Goal: Task Accomplishment & Management: Manage account settings

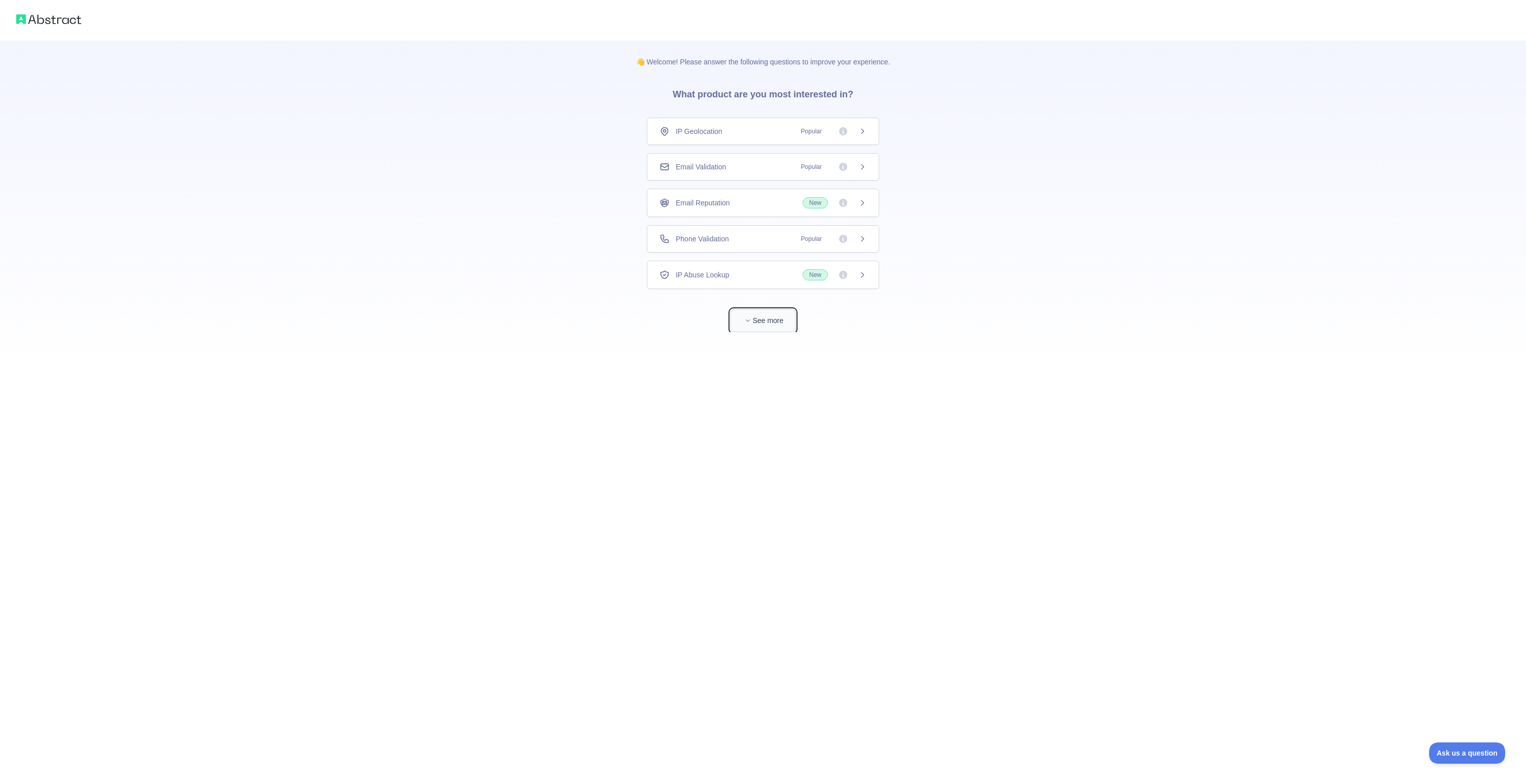
click at [764, 323] on button "See more" at bounding box center [763, 320] width 65 height 23
click at [66, 18] on img at bounding box center [49, 20] width 65 height 14
click at [60, 21] on img at bounding box center [49, 20] width 65 height 14
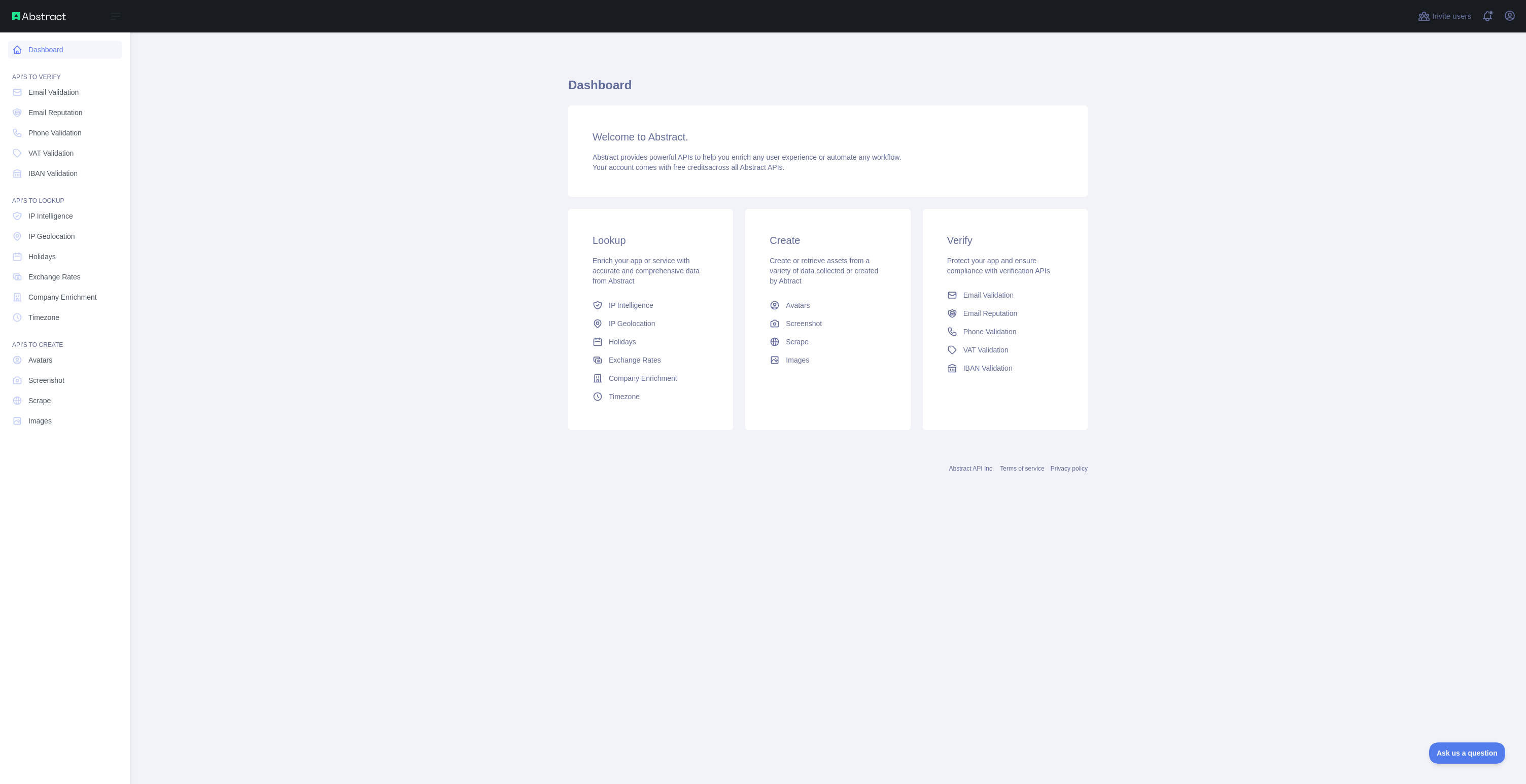
click at [59, 51] on link "Dashboard" at bounding box center [65, 50] width 114 height 18
click at [55, 89] on span "Email Validation" at bounding box center [53, 92] width 50 height 10
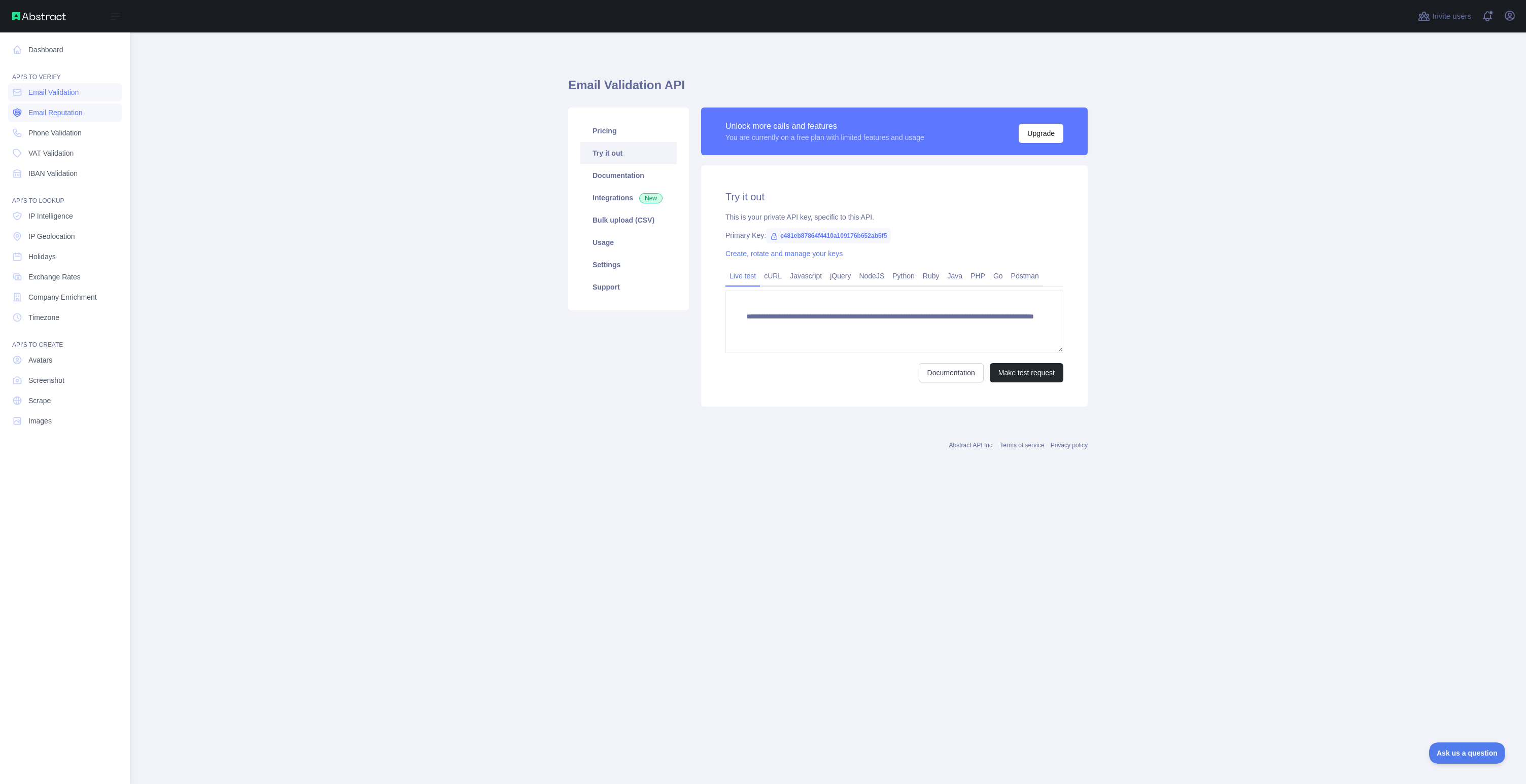
click at [56, 118] on link "Email Reputation" at bounding box center [65, 113] width 114 height 18
click at [57, 138] on link "Phone Validation" at bounding box center [65, 133] width 114 height 18
click at [59, 161] on link "VAT Validation" at bounding box center [65, 153] width 114 height 18
click at [62, 175] on span "IBAN Validation" at bounding box center [53, 173] width 49 height 10
click at [76, 211] on link "IP Intelligence" at bounding box center [65, 216] width 114 height 18
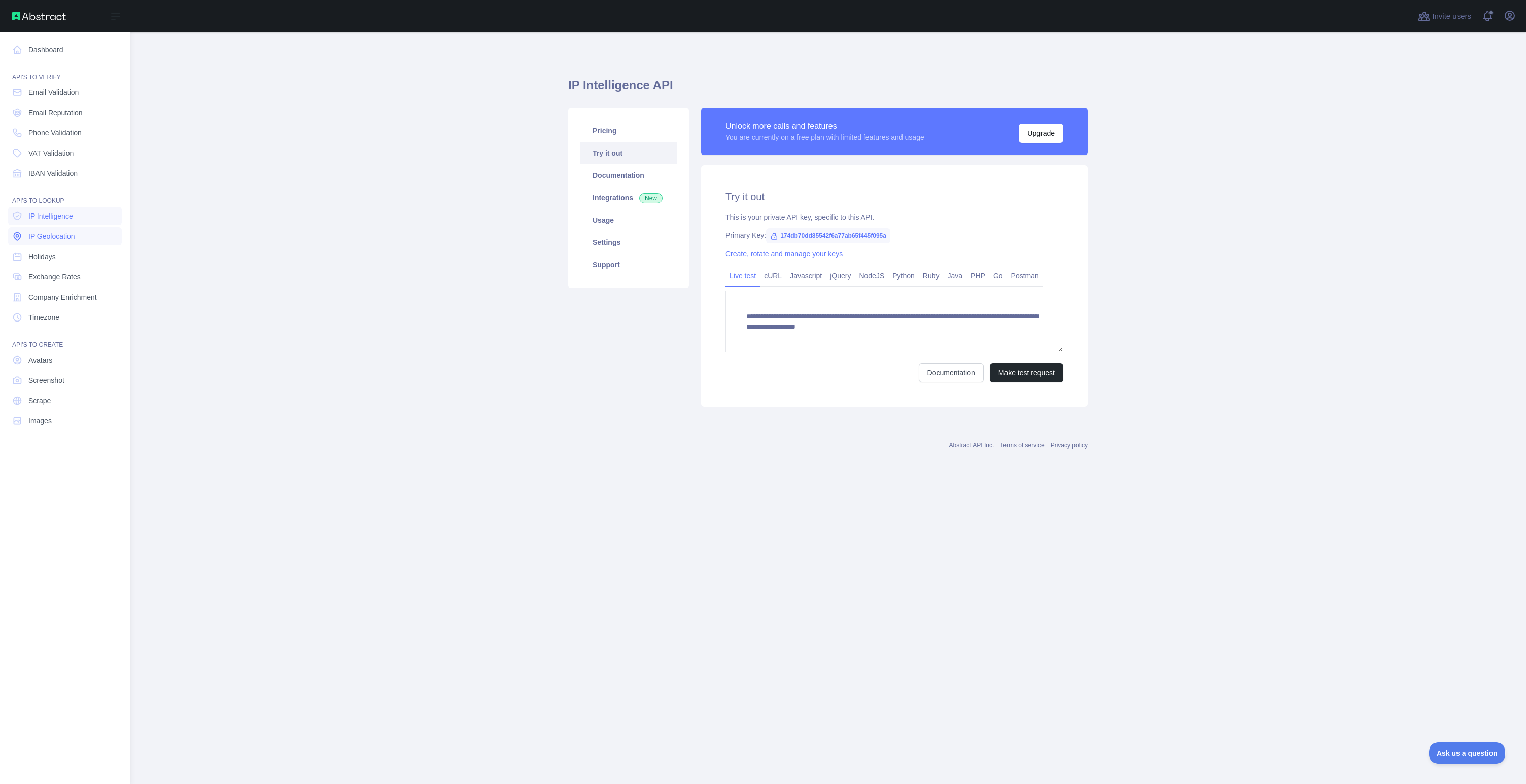
drag, startPoint x: 74, startPoint y: 233, endPoint x: 72, endPoint y: 242, distance: 9.2
click at [74, 234] on span "IP Geolocation" at bounding box center [52, 236] width 47 height 10
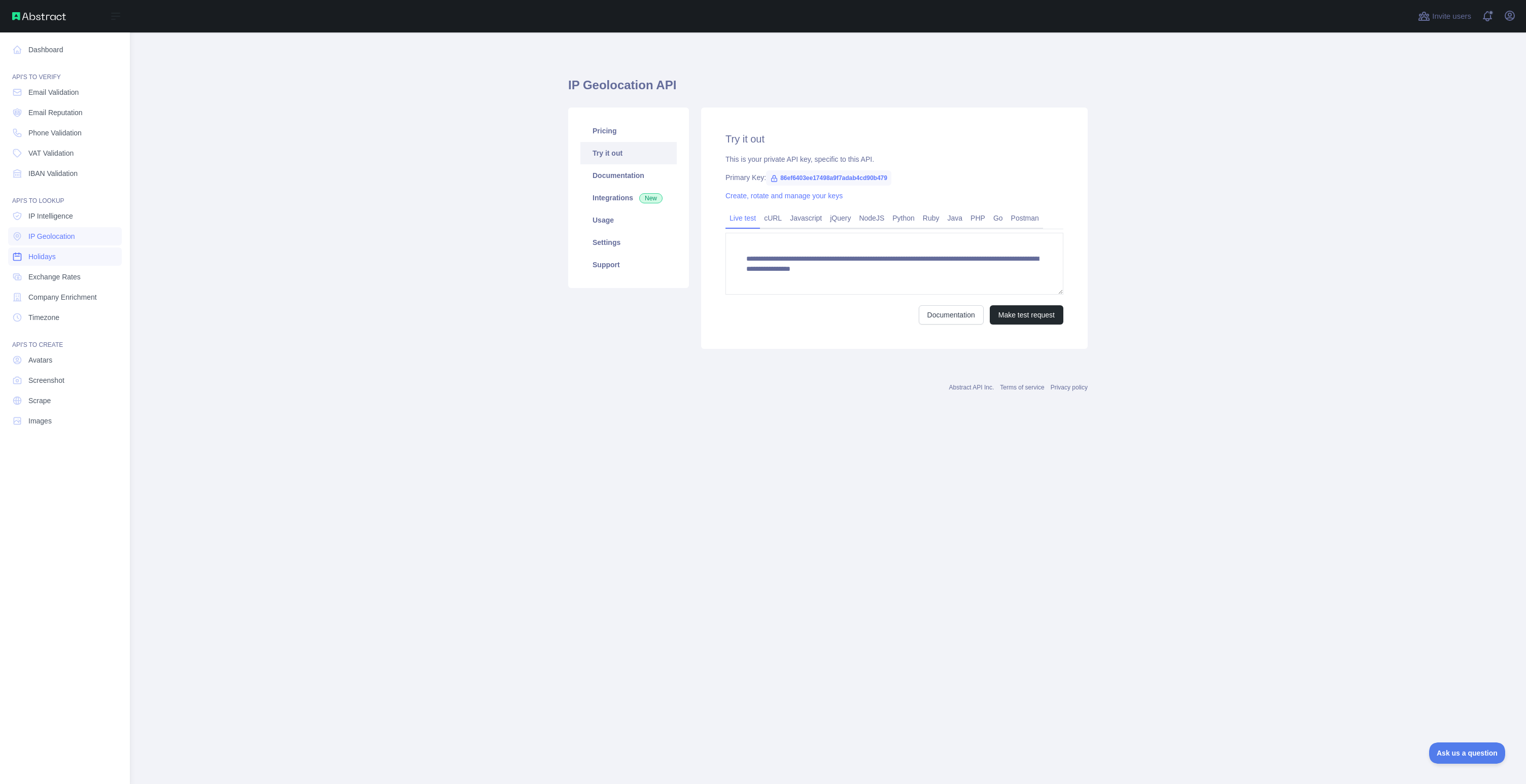
click at [70, 257] on link "Holidays" at bounding box center [65, 256] width 114 height 18
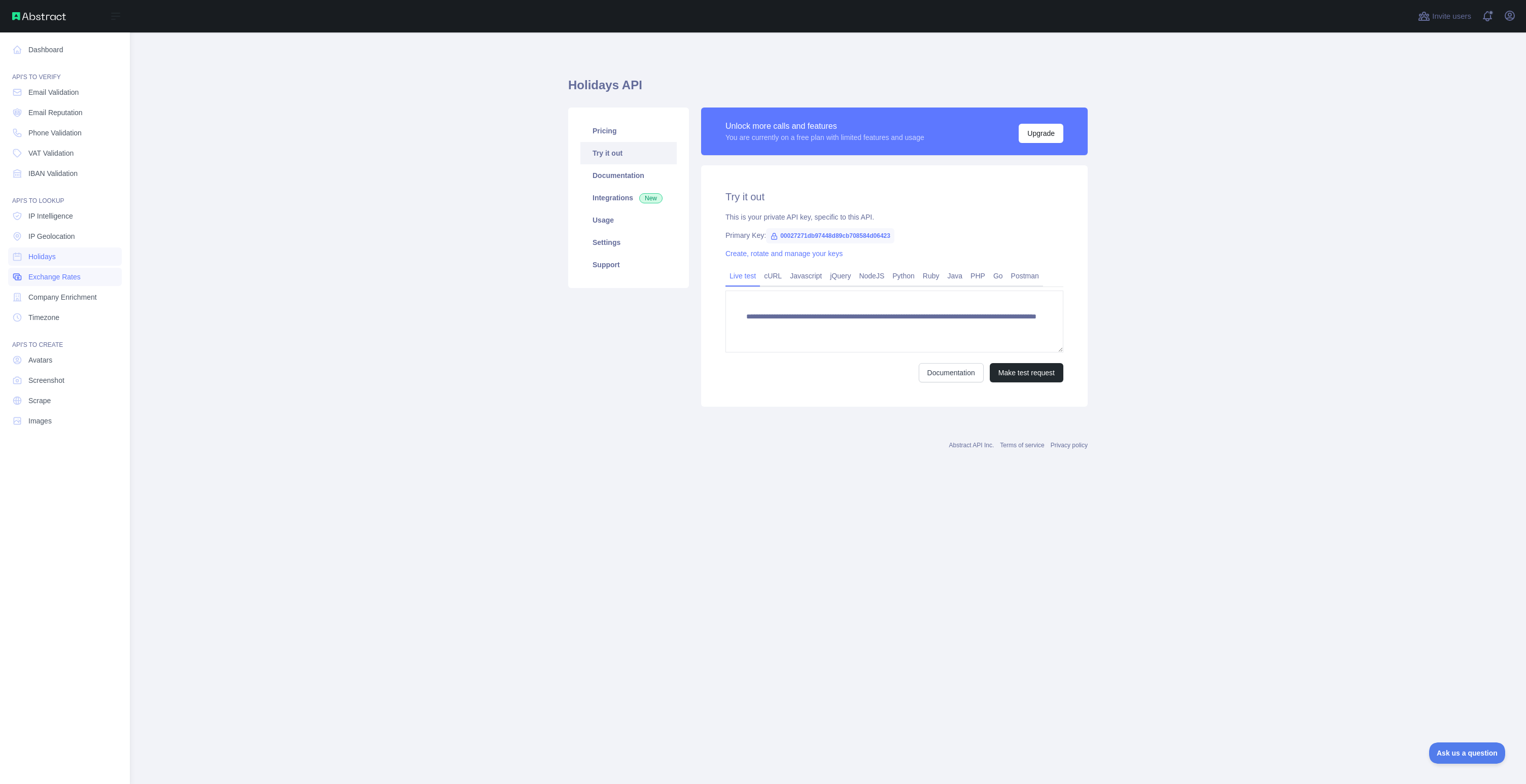
click at [72, 278] on span "Exchange Rates" at bounding box center [54, 277] width 52 height 10
click at [78, 303] on link "Company Enrichment" at bounding box center [65, 297] width 114 height 18
click at [53, 318] on span "Timezone" at bounding box center [44, 317] width 31 height 10
click at [56, 355] on link "Avatars" at bounding box center [65, 360] width 114 height 18
click at [56, 379] on span "Screenshot" at bounding box center [46, 380] width 36 height 10
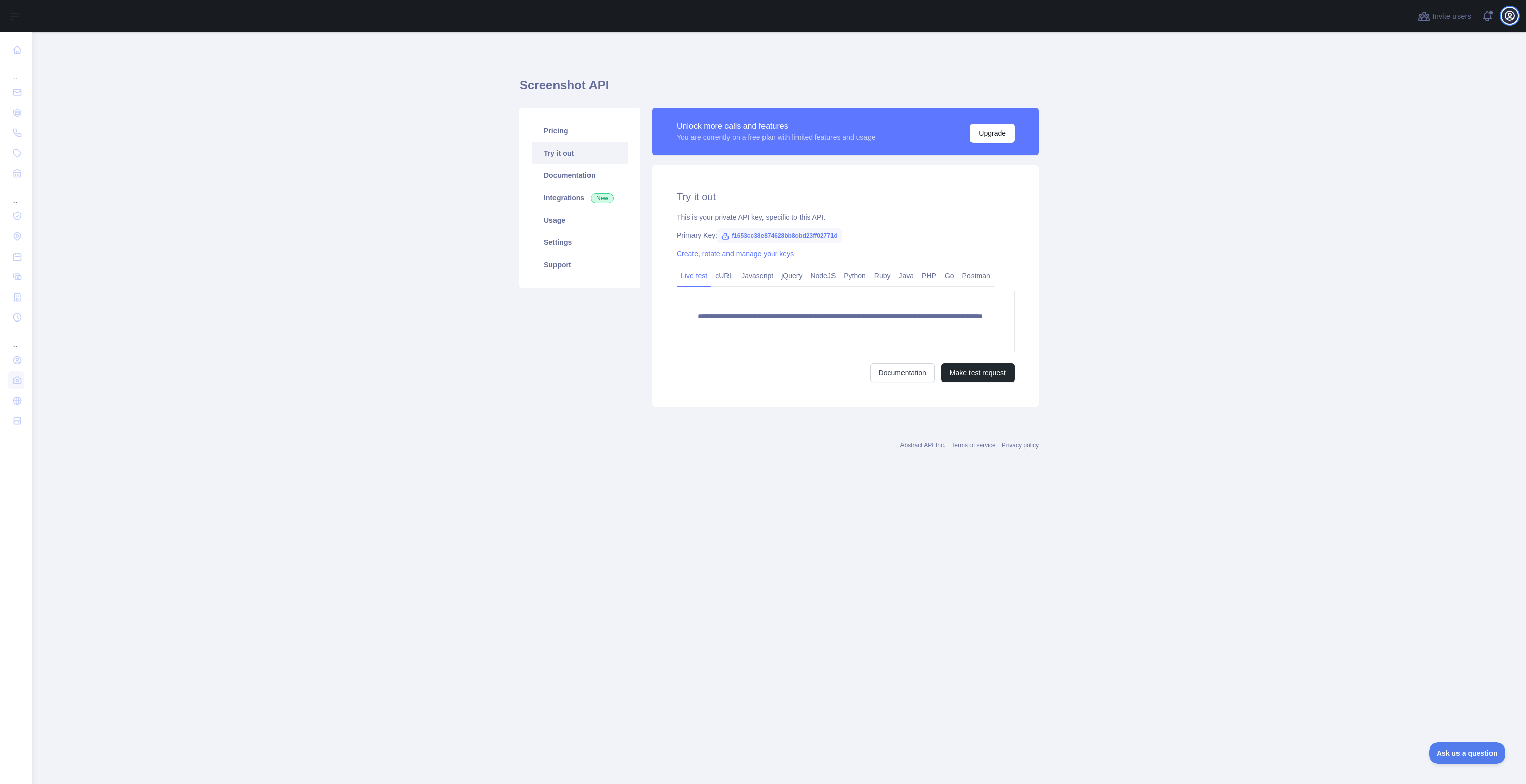
click at [1506, 17] on icon "button" at bounding box center [1509, 15] width 12 height 12
click at [1481, 20] on button "View notifications" at bounding box center [1487, 16] width 16 height 16
click at [1484, 18] on span at bounding box center [1492, 16] width 20 height 33
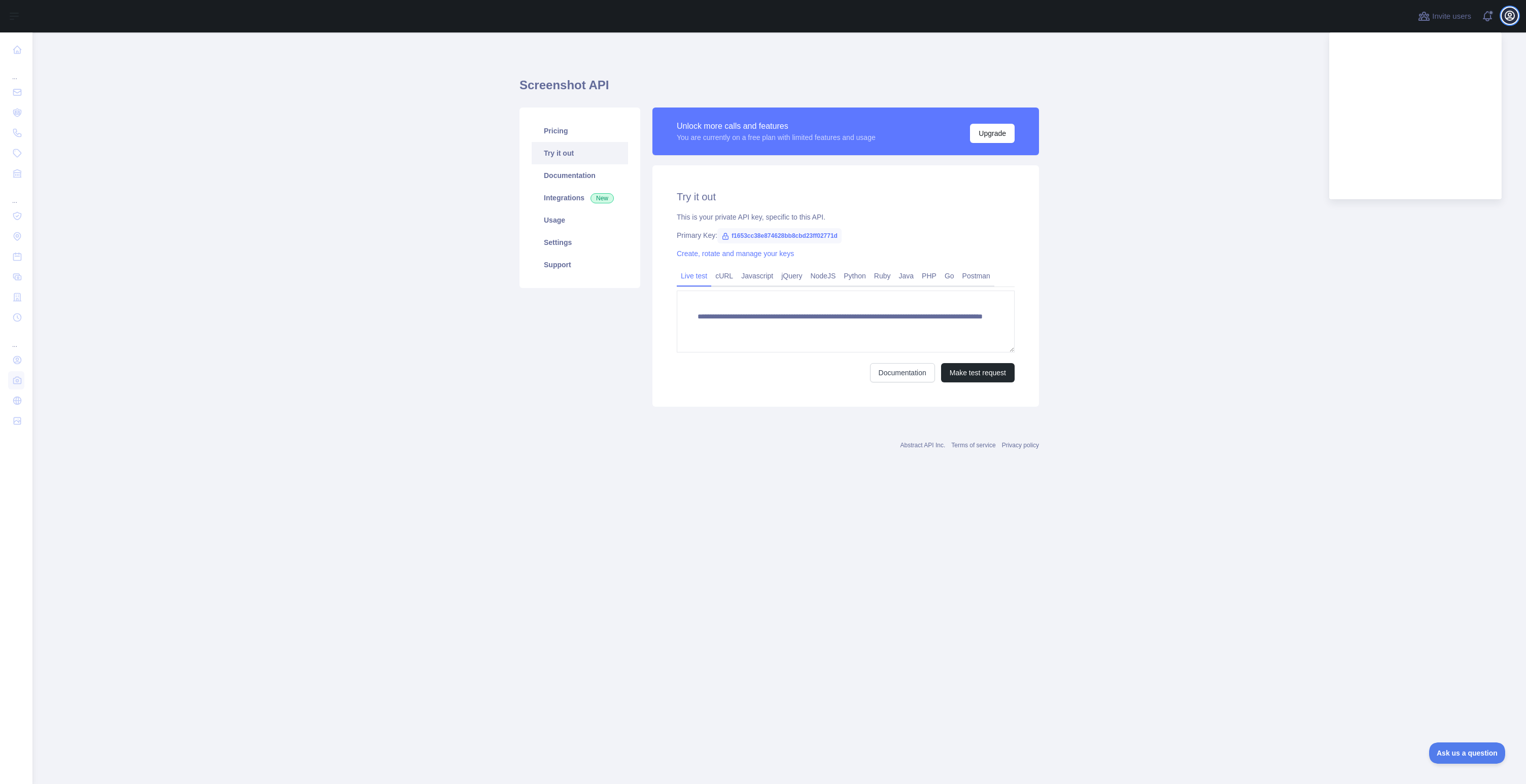
click at [1513, 15] on icon "button" at bounding box center [1509, 15] width 12 height 12
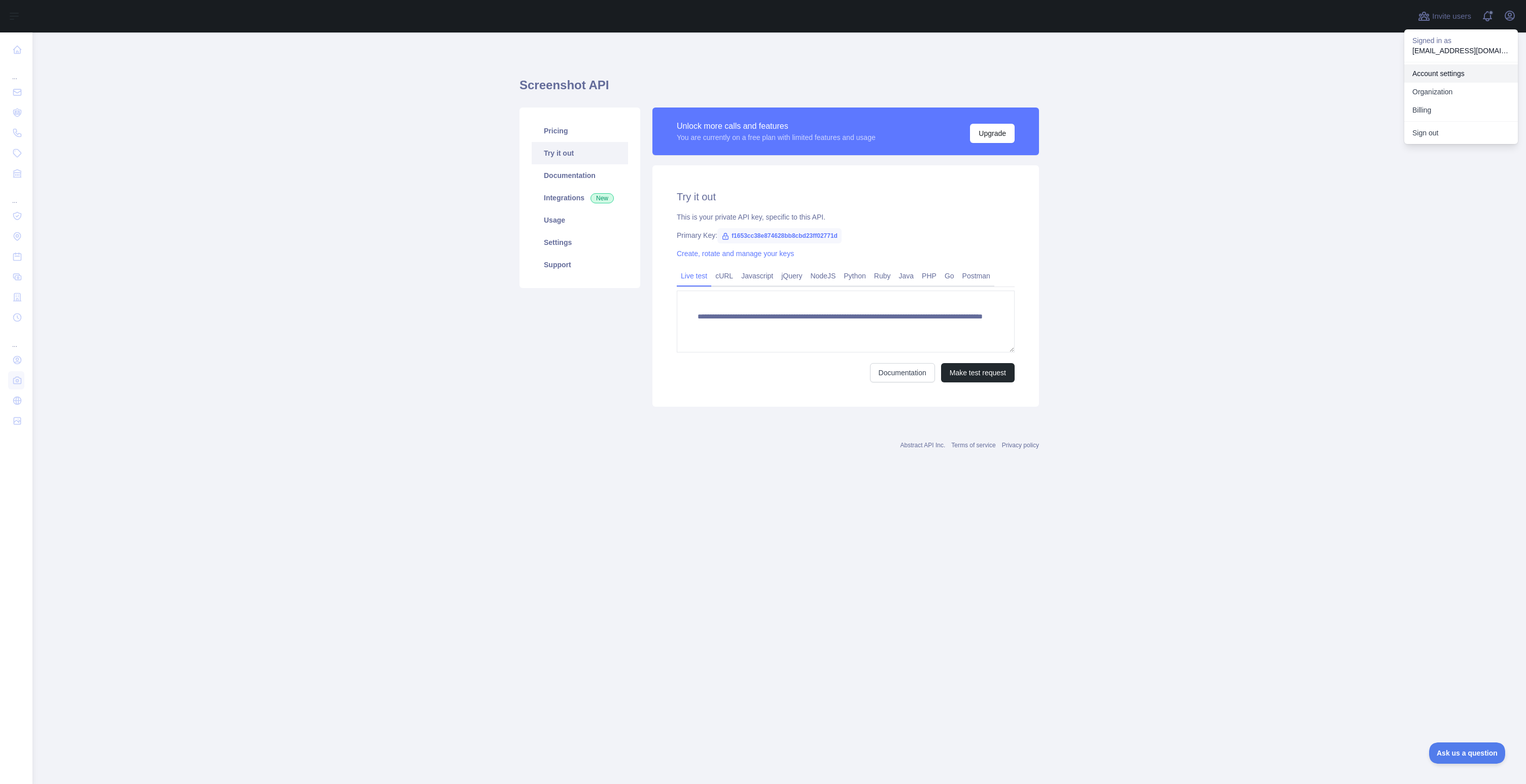
click at [1469, 70] on link "Account settings" at bounding box center [1461, 73] width 114 height 18
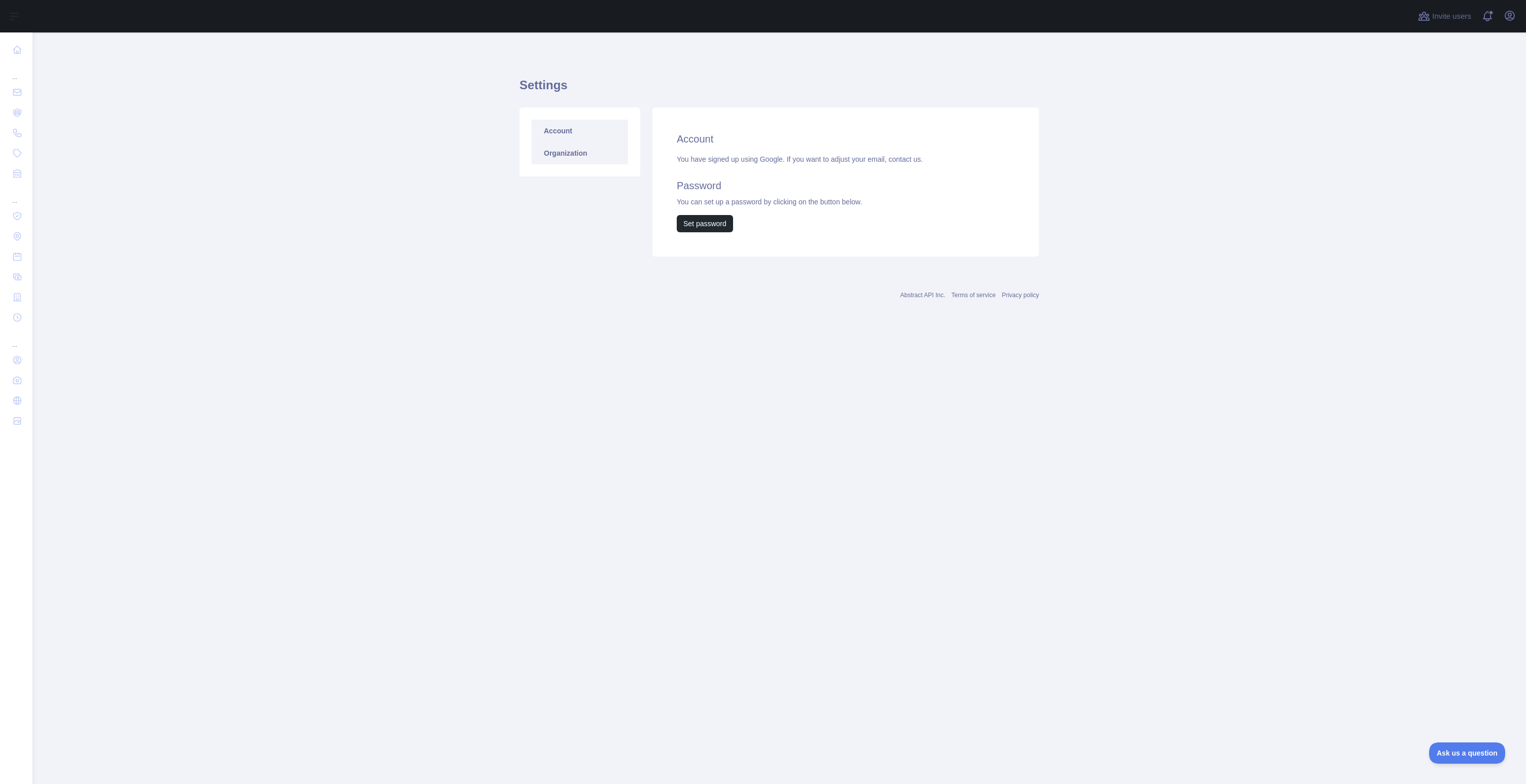
click at [566, 149] on link "Organization" at bounding box center [579, 153] width 97 height 23
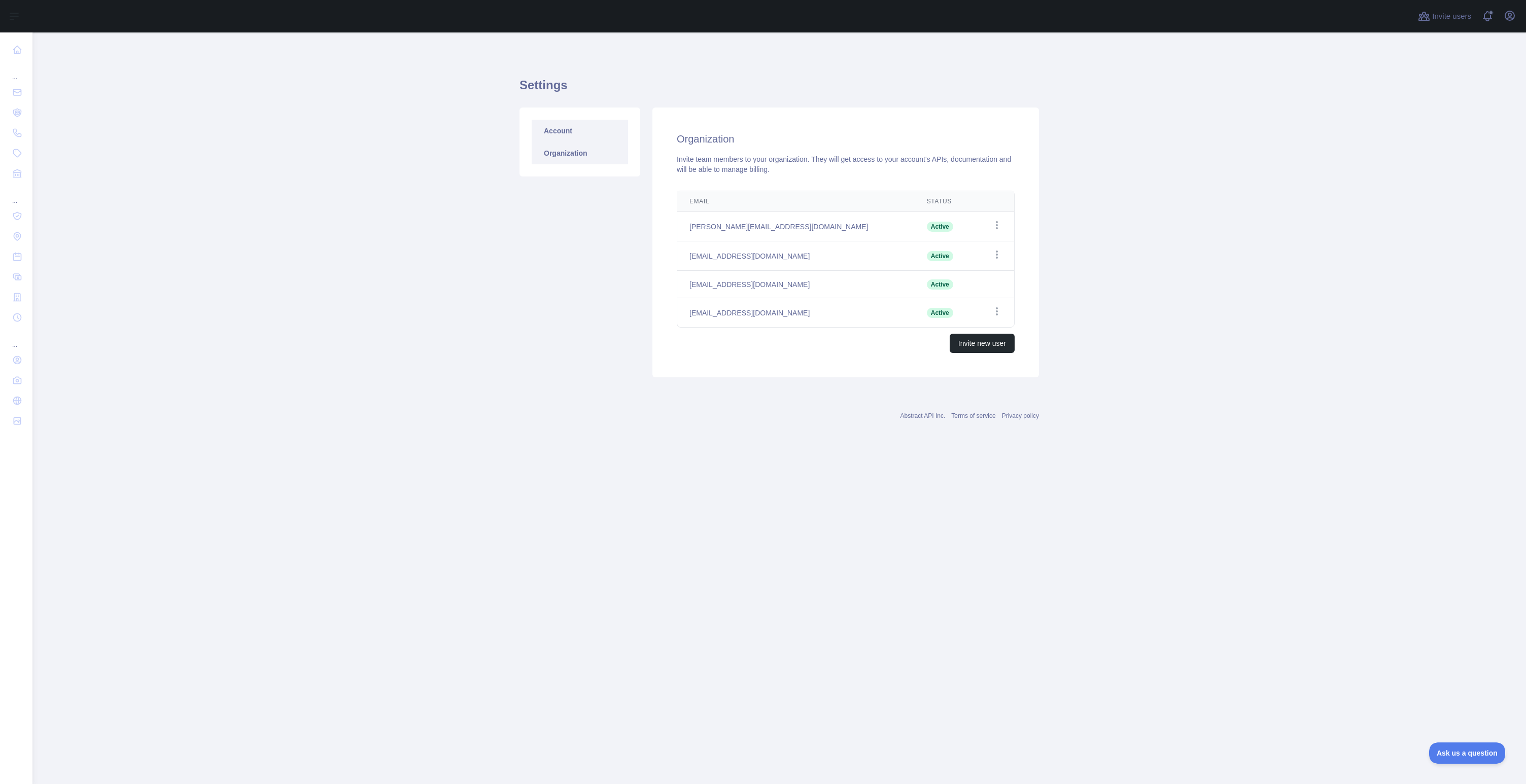
click at [562, 133] on link "Account" at bounding box center [579, 131] width 97 height 23
